Goal: Navigation & Orientation: Understand site structure

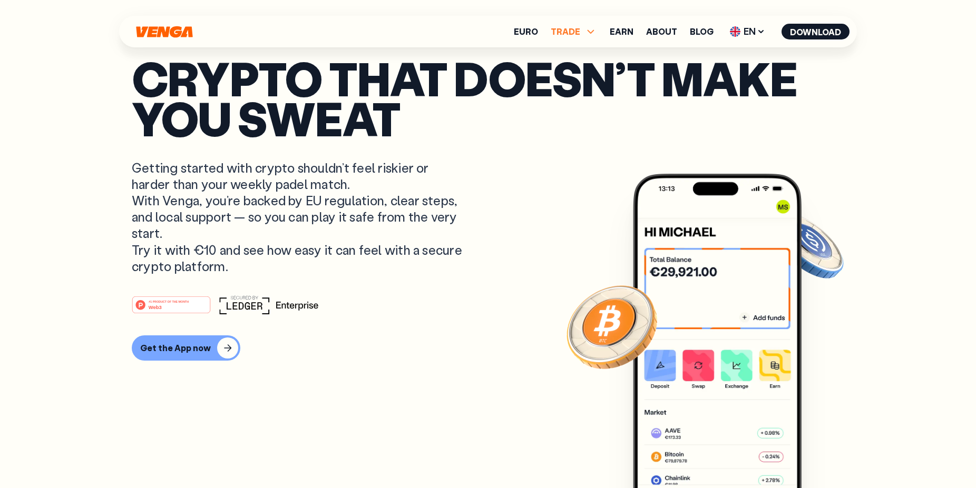
click at [585, 32] on span "TRADE" at bounding box center [573, 31] width 46 height 13
click at [626, 36] on link "Earn" at bounding box center [621, 31] width 24 height 8
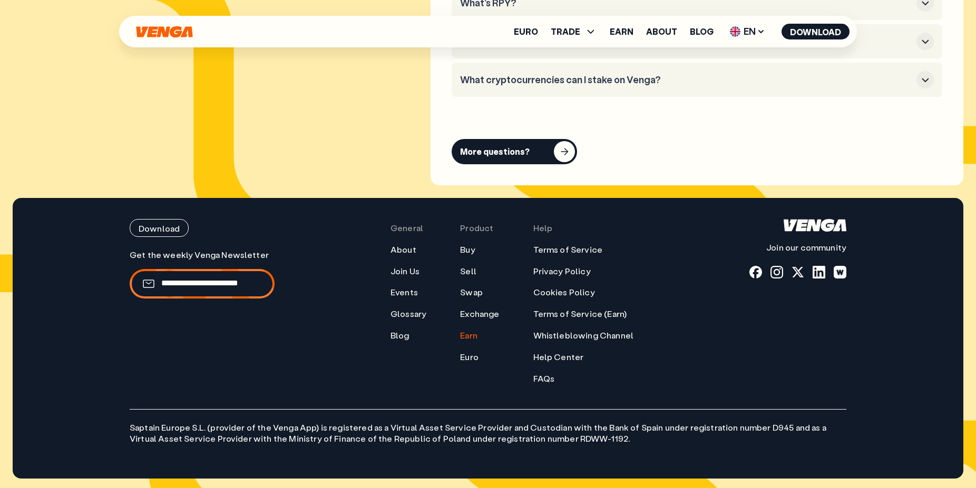
scroll to position [5458, 0]
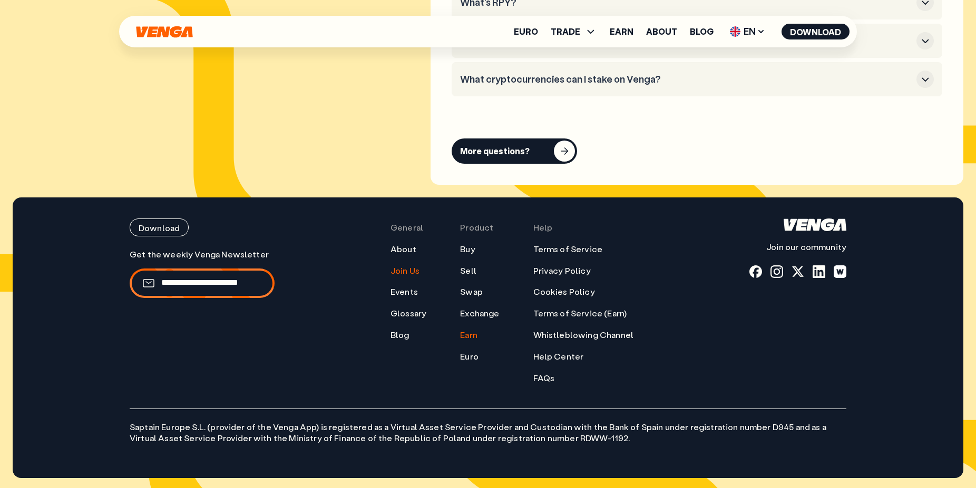
click at [415, 273] on link "Join Us" at bounding box center [404, 270] width 29 height 11
click at [419, 268] on link "Join Us" at bounding box center [404, 270] width 29 height 11
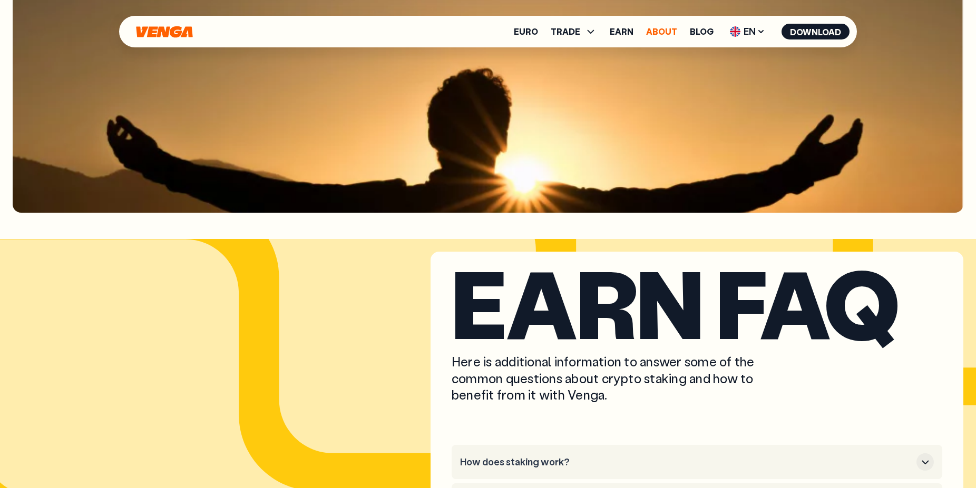
scroll to position [4921, 0]
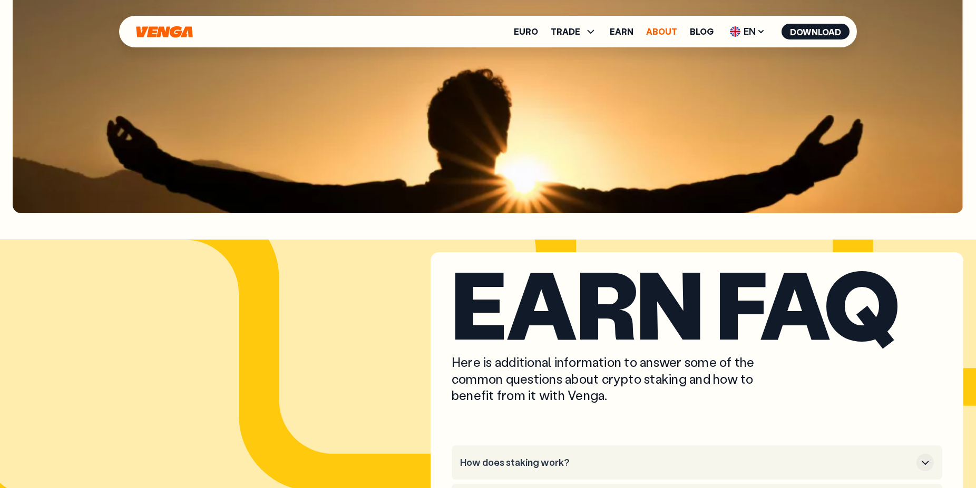
click at [665, 28] on link "About" at bounding box center [661, 31] width 31 height 8
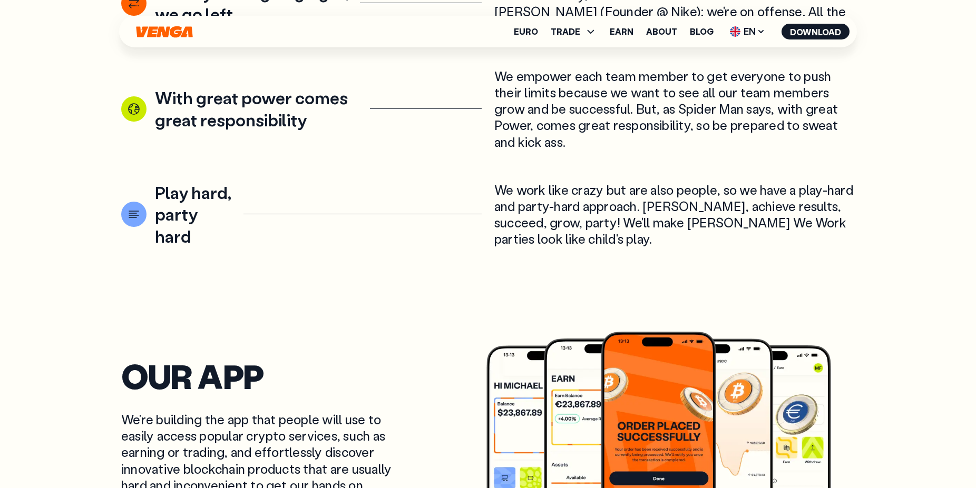
scroll to position [1827, 0]
